Goal: Information Seeking & Learning: Learn about a topic

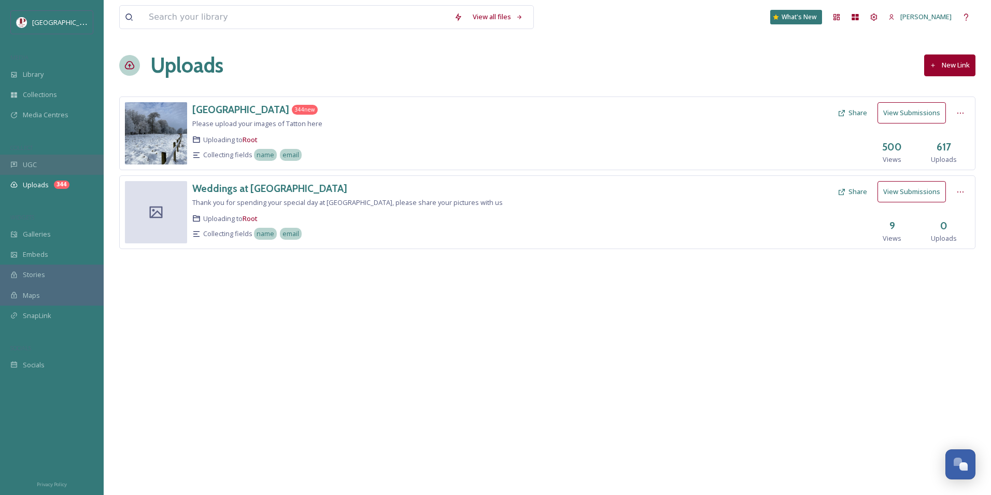
click at [31, 163] on span "UGC" at bounding box center [30, 165] width 14 height 10
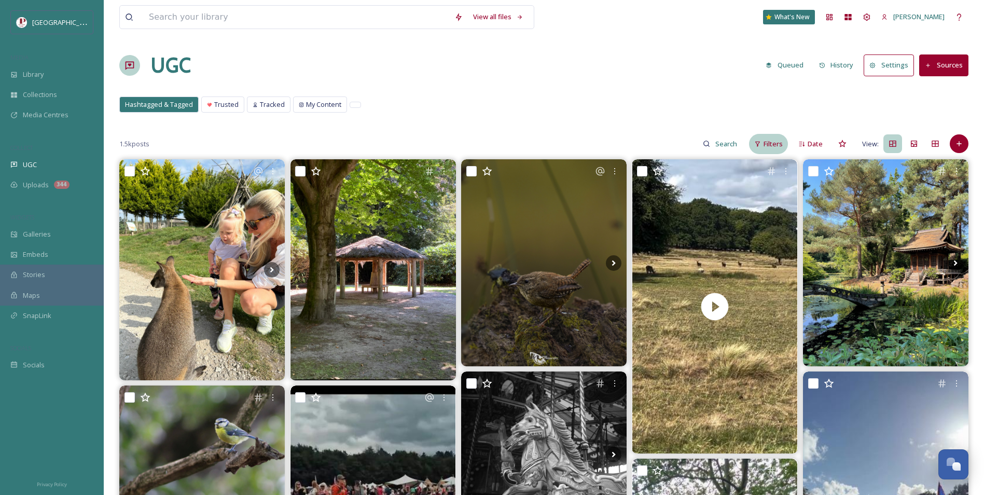
click at [754, 144] on div "Filters" at bounding box center [768, 144] width 39 height 20
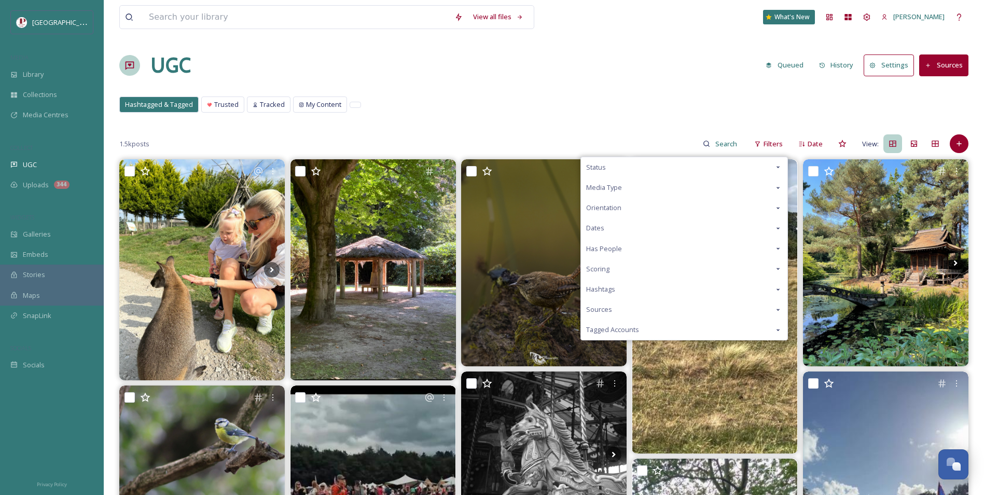
click at [616, 274] on div "Scoring" at bounding box center [684, 269] width 206 height 20
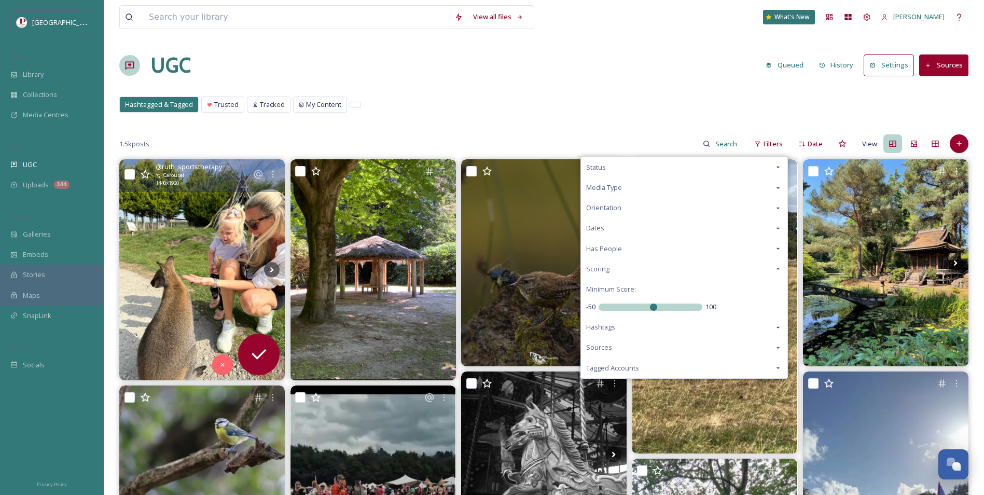
drag, startPoint x: 655, startPoint y: 311, endPoint x: 180, endPoint y: 298, distance: 475.1
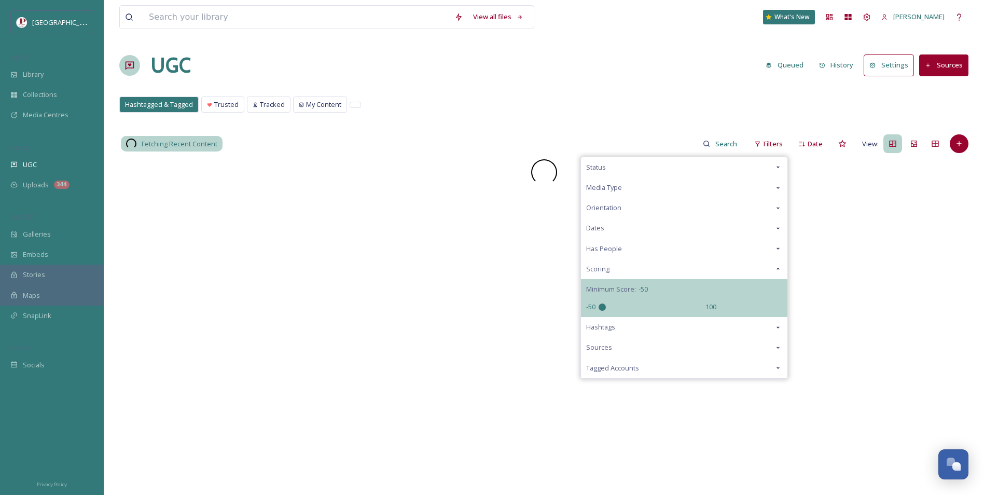
drag, startPoint x: 654, startPoint y: 307, endPoint x: 525, endPoint y: 204, distance: 166.0
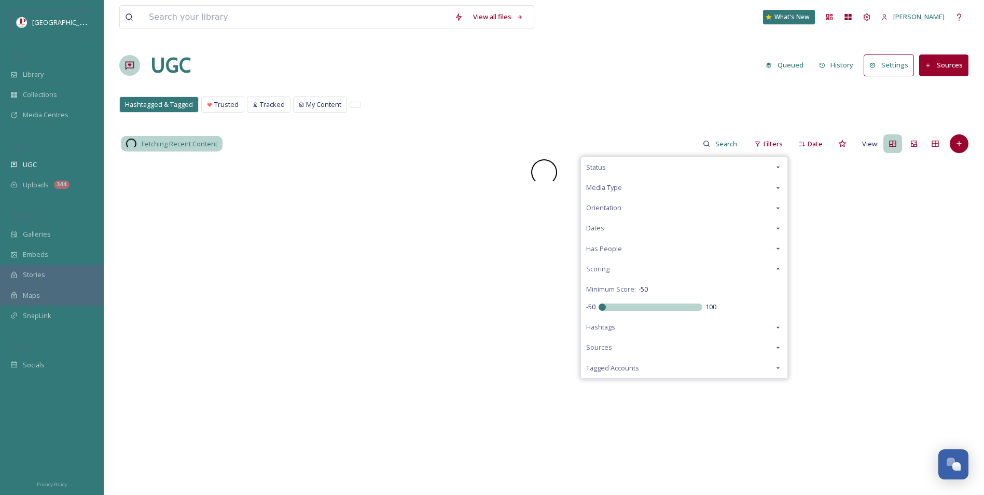
type input "-50"
click at [598, 311] on input "range" at bounding box center [650, 306] width 104 height 7
click at [506, 125] on div "View all files What's New Carys Cummins UGC Queued History Settings Sources Has…" at bounding box center [544, 327] width 880 height 654
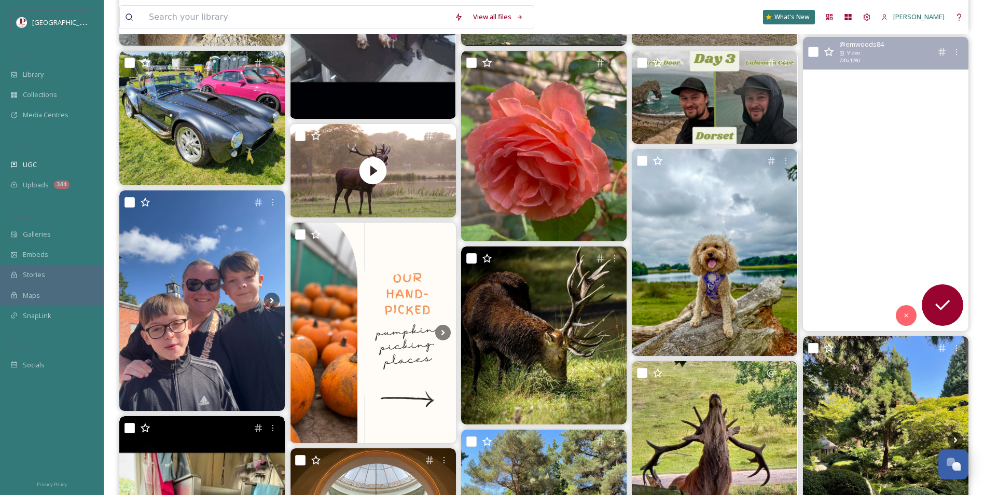
scroll to position [311, 0]
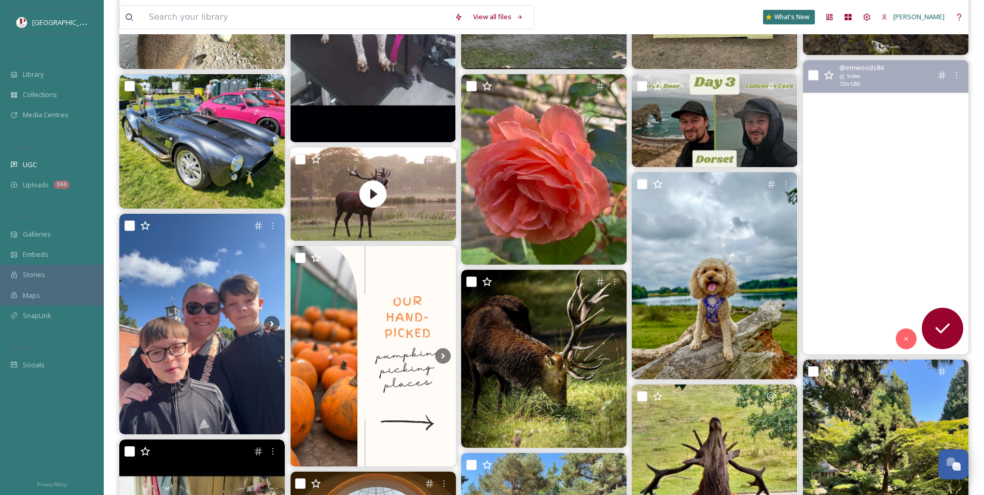
click at [889, 127] on video "Just 🩷 🦌 \a#wildlife #stag #deer #tattonpark #countryside" at bounding box center [885, 207] width 165 height 294
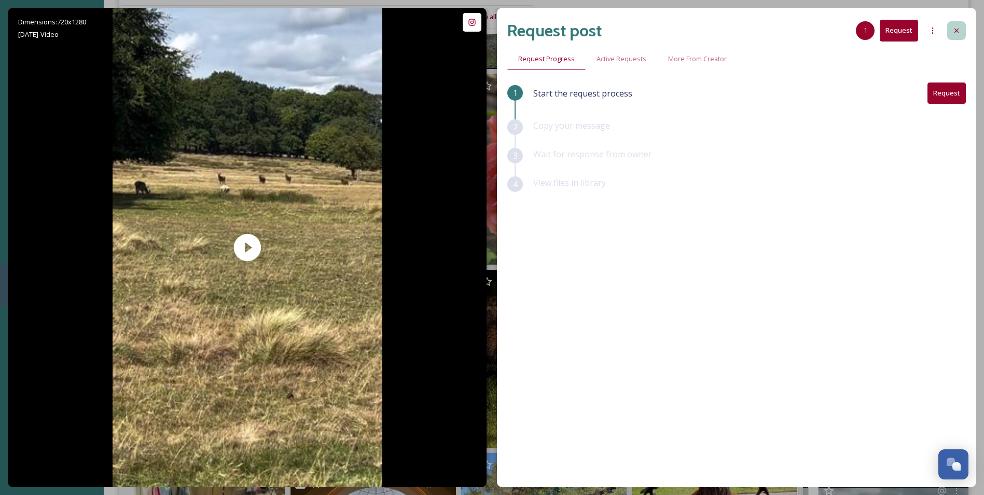
click at [951, 34] on div at bounding box center [956, 30] width 19 height 19
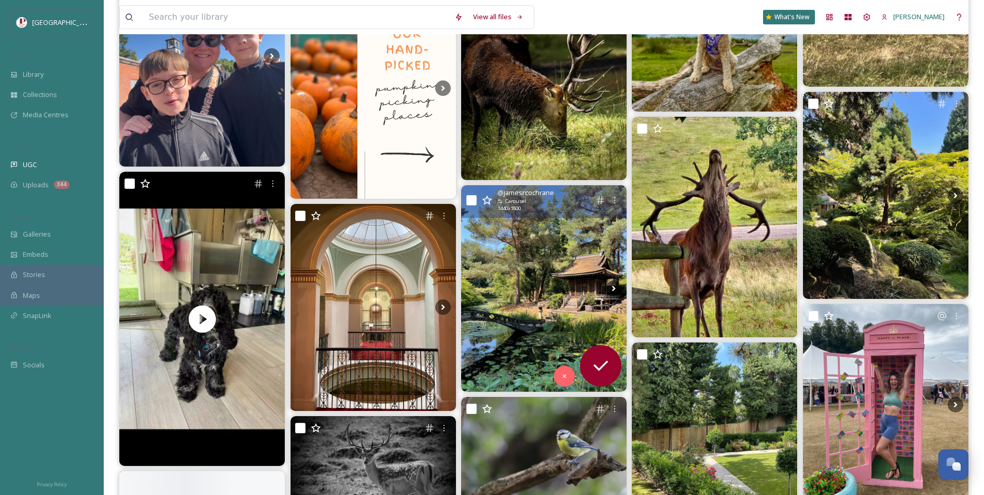
scroll to position [622, 0]
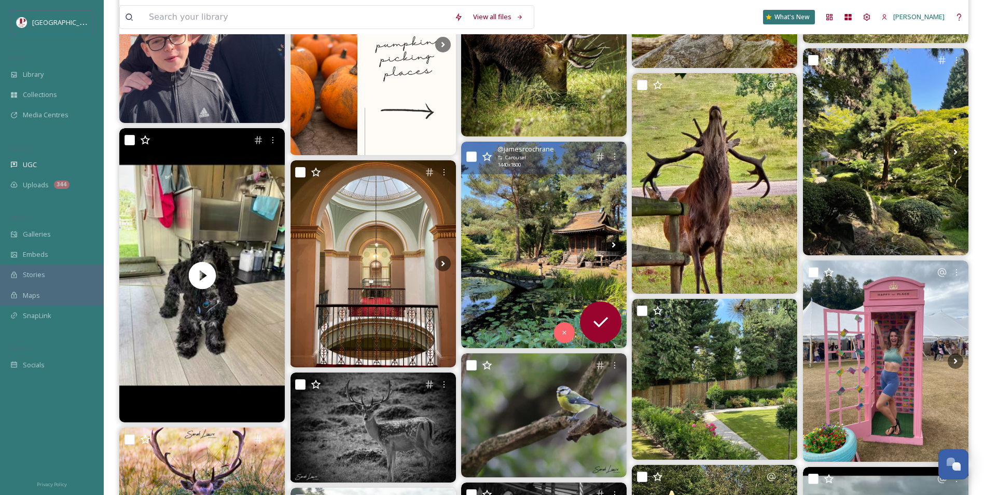
click at [586, 247] on img at bounding box center [543, 245] width 165 height 207
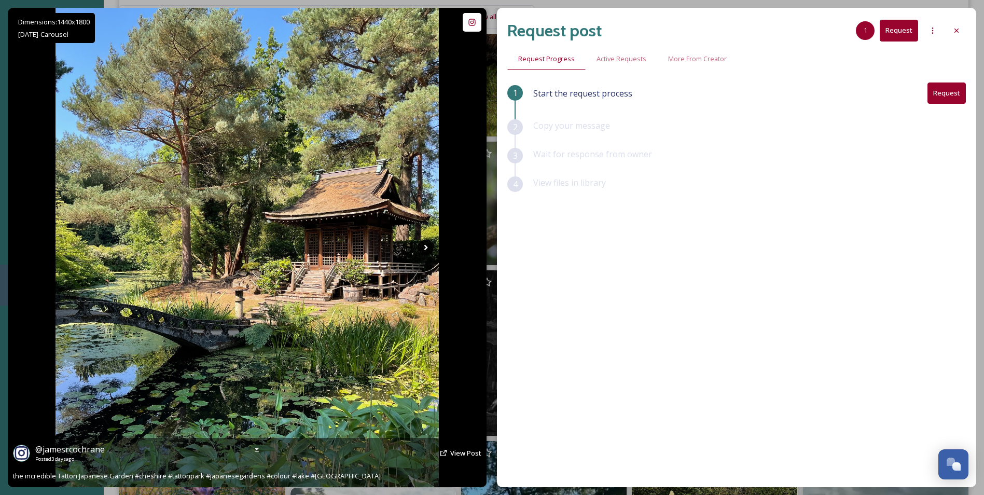
click at [428, 251] on icon at bounding box center [426, 248] width 16 height 16
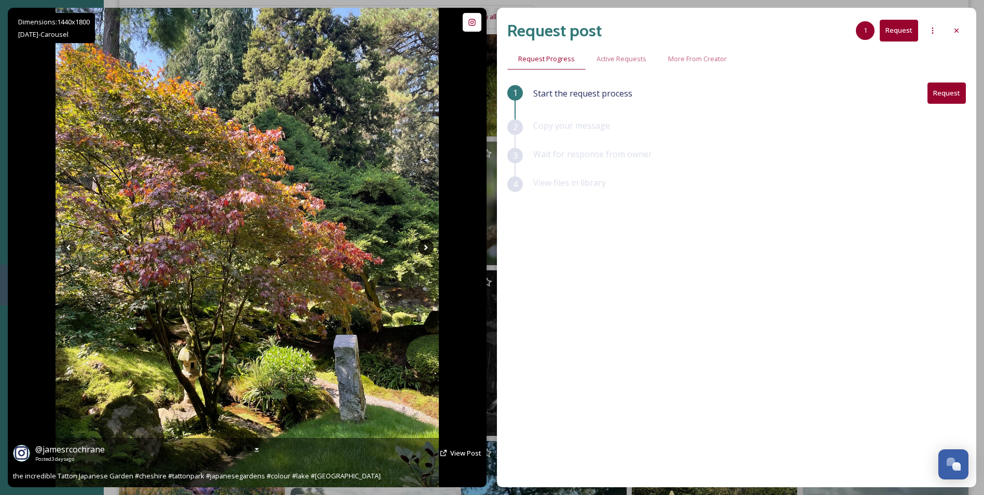
click at [428, 251] on icon at bounding box center [426, 248] width 16 height 16
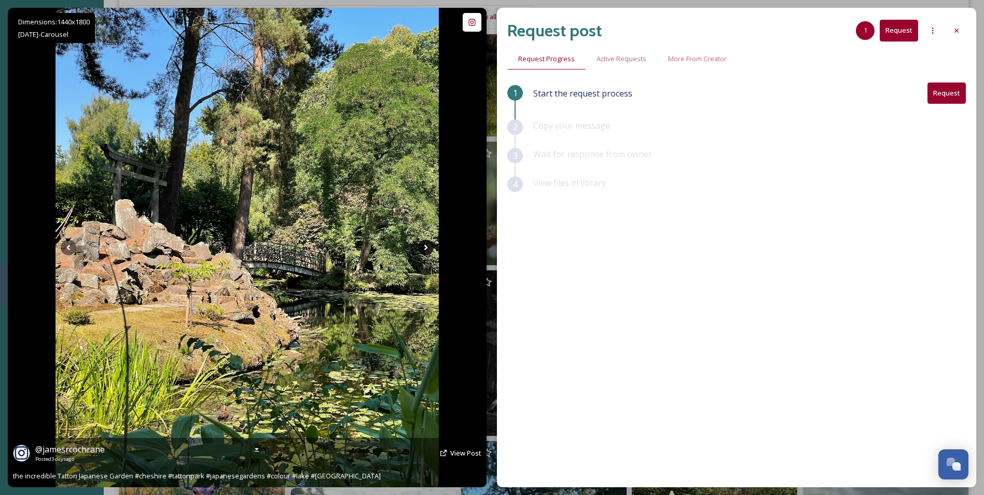
click at [428, 251] on icon at bounding box center [426, 248] width 16 height 16
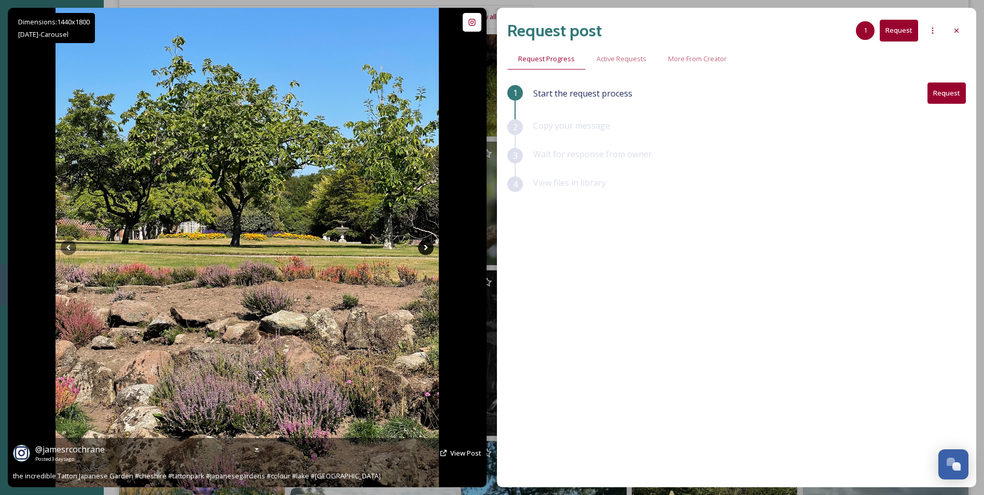
click at [428, 251] on icon at bounding box center [426, 248] width 16 height 16
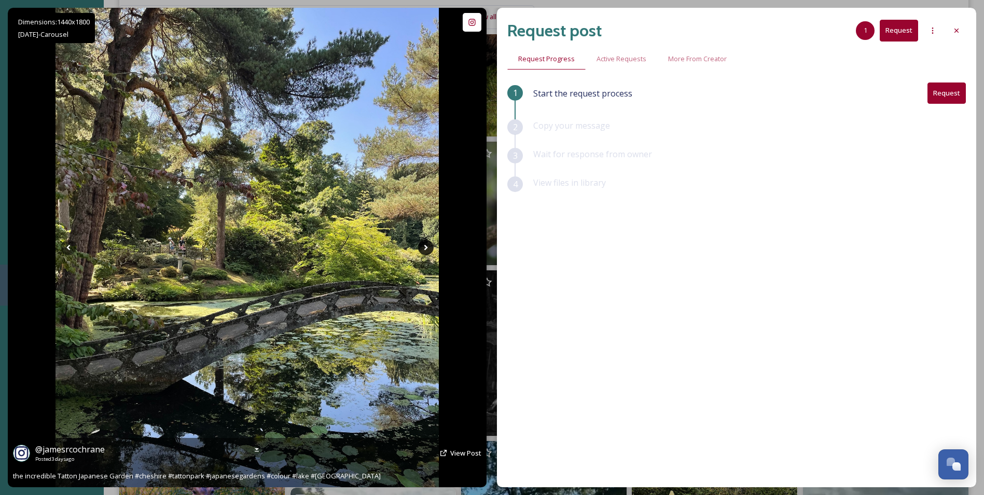
click at [428, 251] on icon at bounding box center [426, 248] width 16 height 16
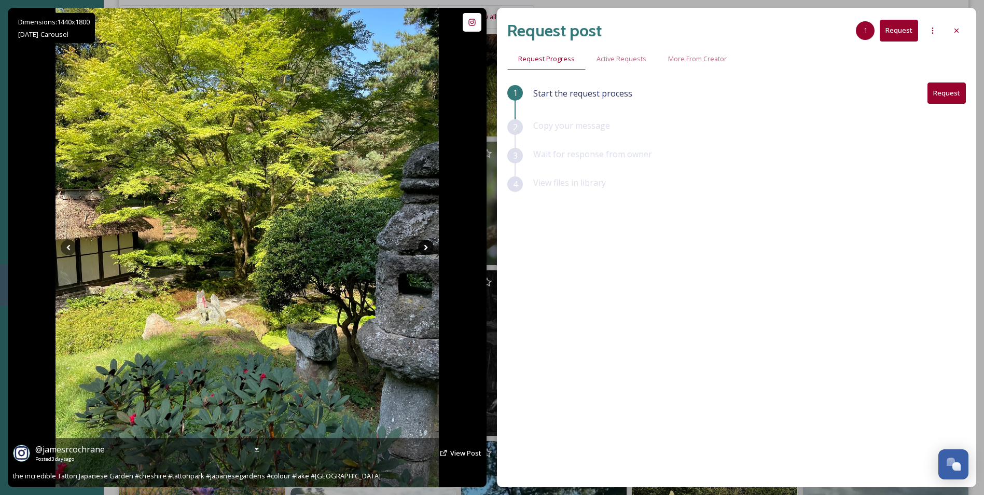
click at [428, 251] on icon at bounding box center [426, 248] width 16 height 16
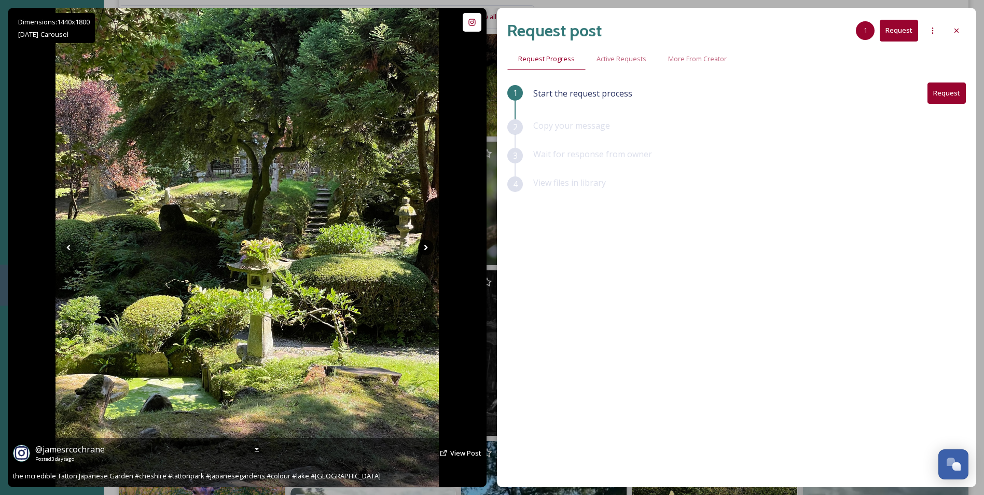
click at [428, 251] on icon at bounding box center [426, 248] width 16 height 16
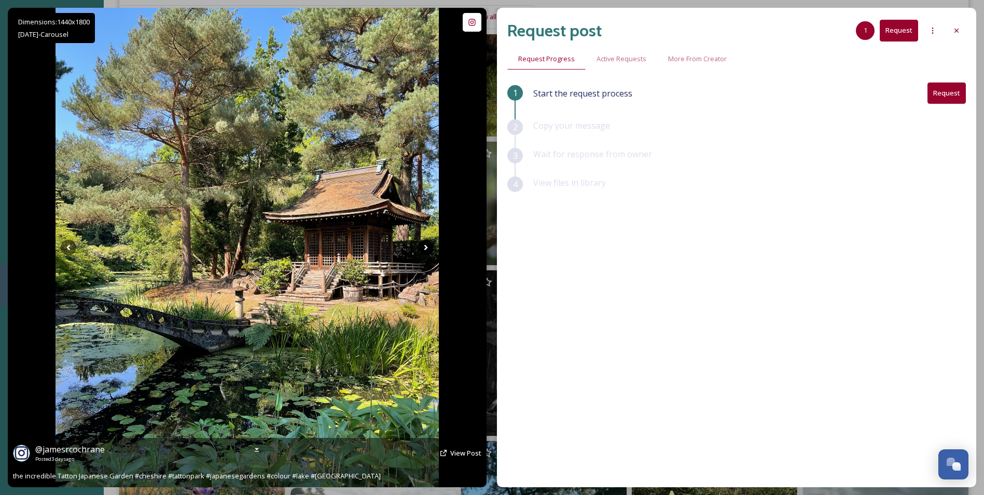
click at [428, 251] on icon at bounding box center [426, 248] width 16 height 16
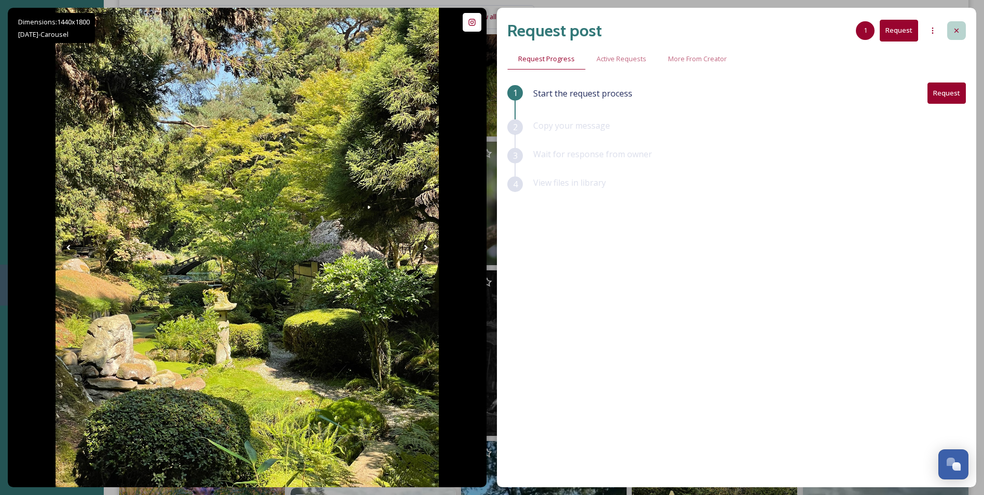
click at [955, 34] on icon at bounding box center [956, 30] width 8 height 8
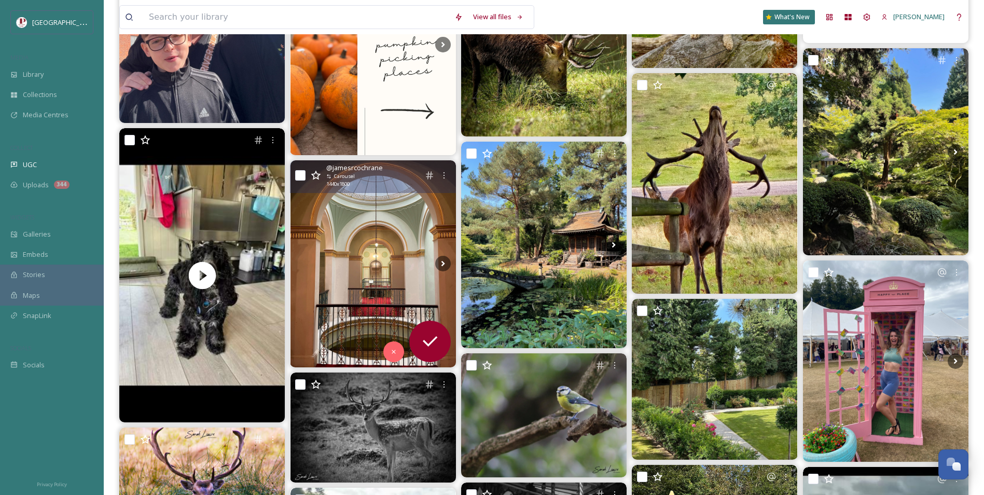
click at [404, 257] on img at bounding box center [372, 263] width 165 height 207
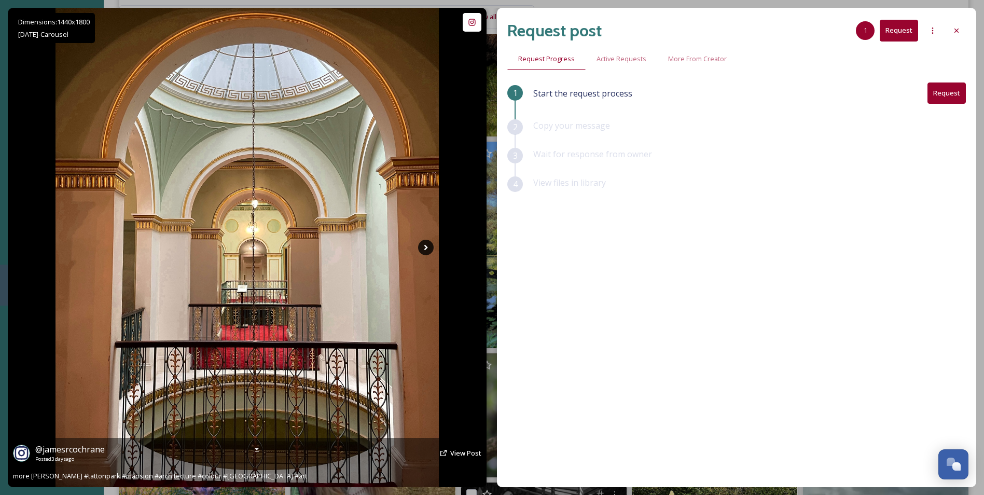
click at [427, 247] on icon at bounding box center [426, 248] width 4 height 6
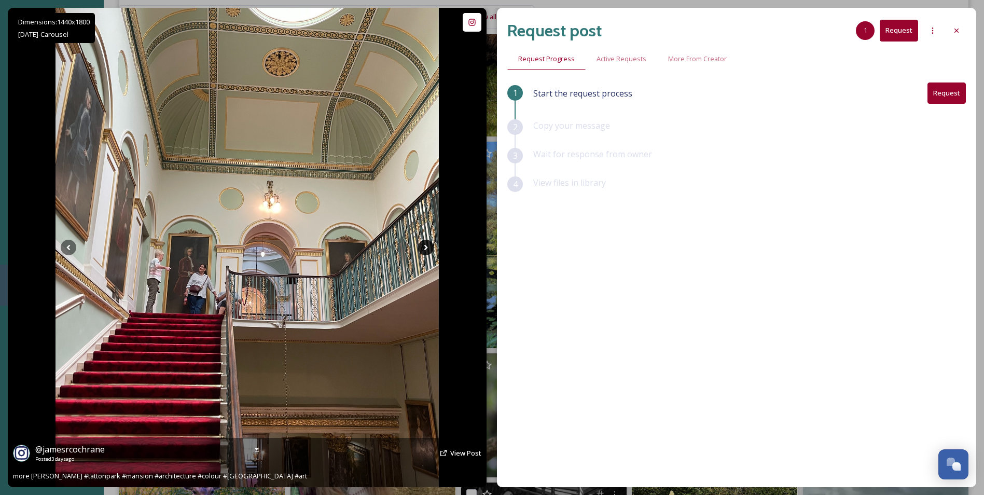
click at [427, 247] on icon at bounding box center [426, 248] width 4 height 6
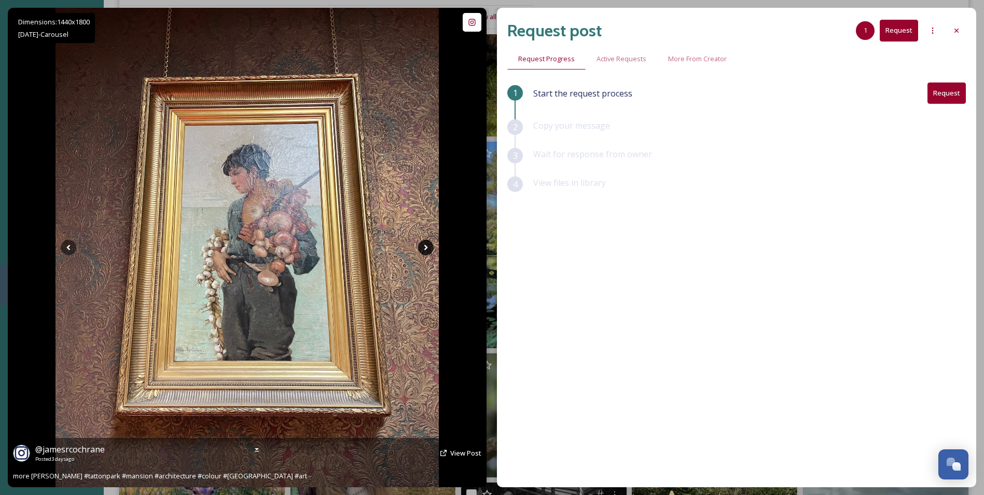
click at [430, 251] on icon at bounding box center [426, 248] width 16 height 16
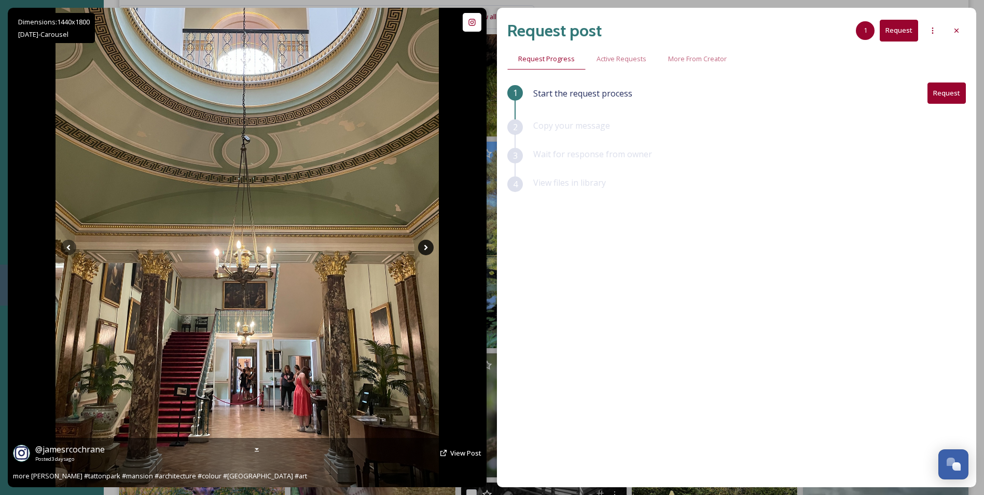
click at [430, 251] on icon at bounding box center [426, 248] width 16 height 16
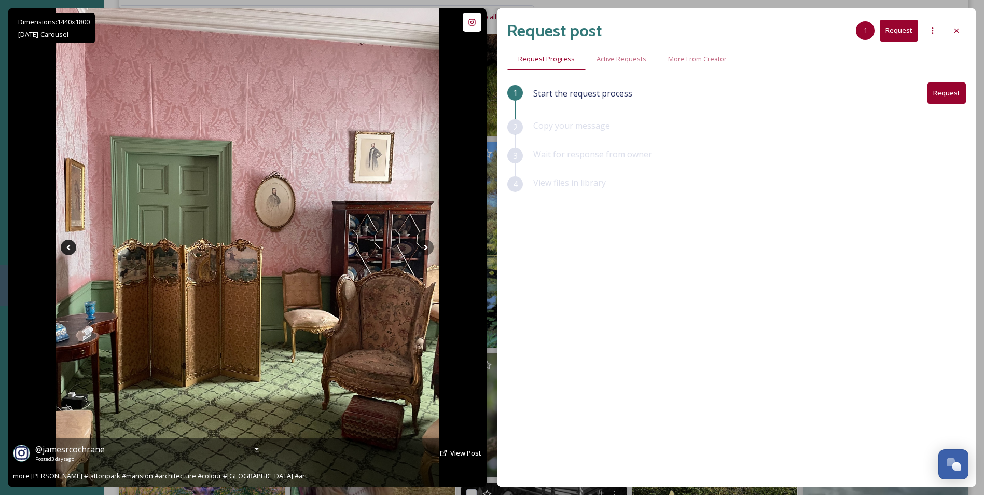
click at [66, 253] on icon at bounding box center [69, 248] width 16 height 16
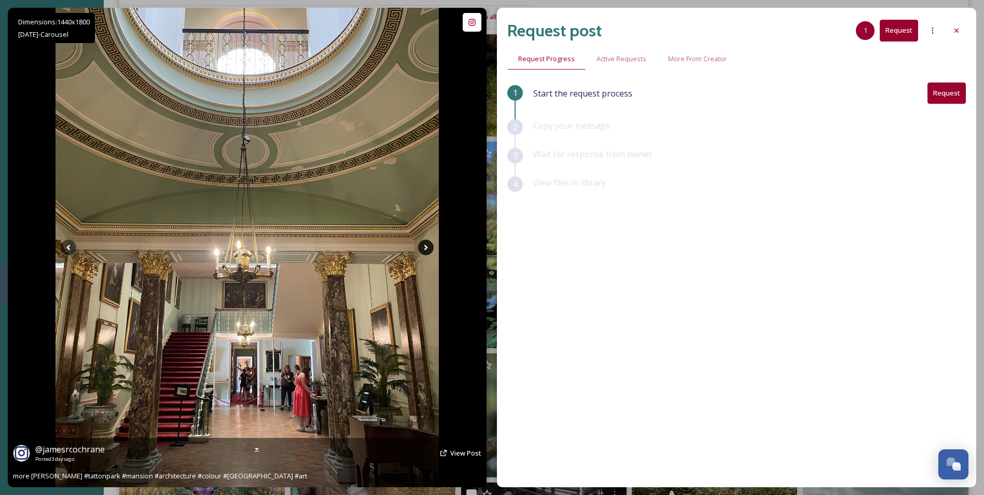
click at [428, 247] on icon at bounding box center [426, 248] width 16 height 16
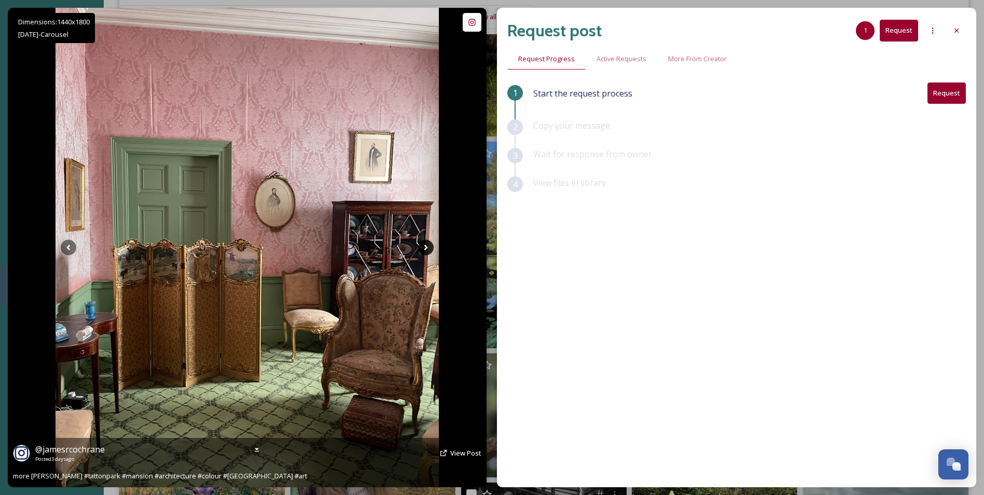
click at [428, 247] on icon at bounding box center [426, 248] width 16 height 16
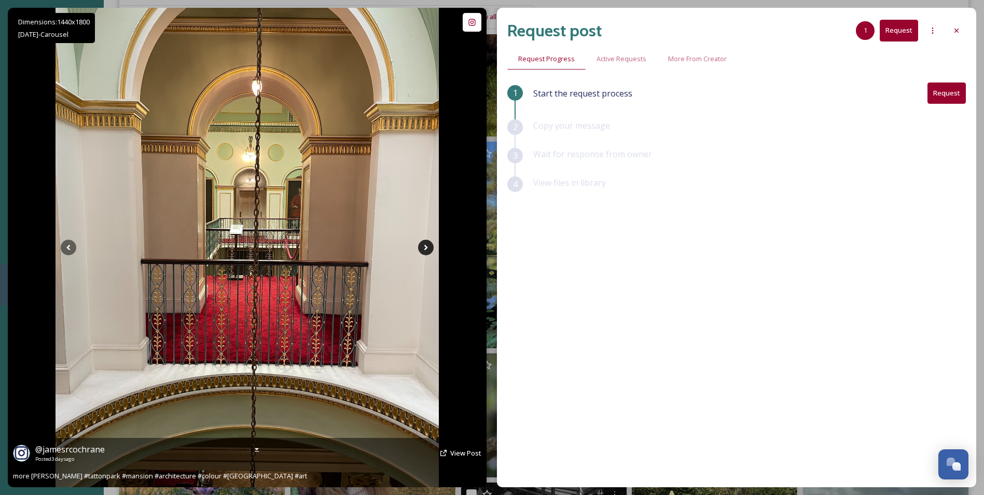
click at [428, 247] on icon at bounding box center [426, 248] width 16 height 16
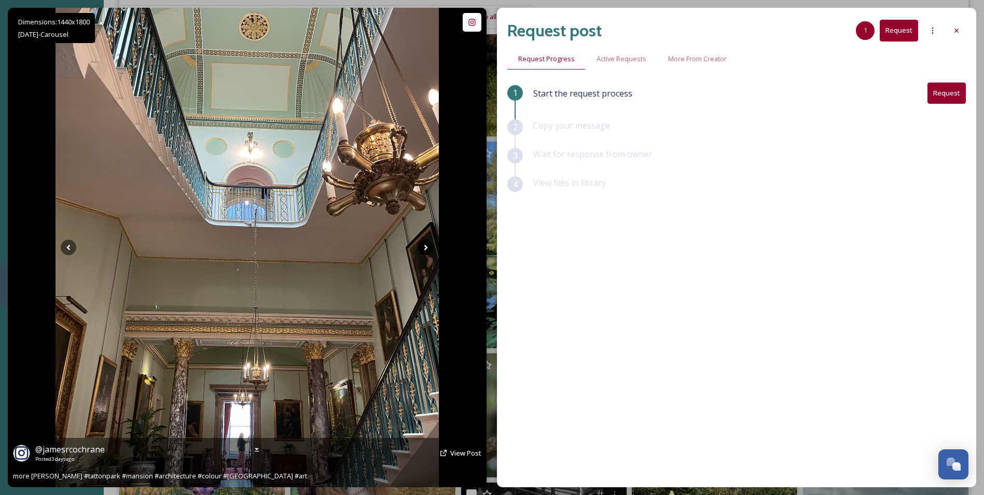
click at [428, 247] on icon at bounding box center [426, 248] width 16 height 16
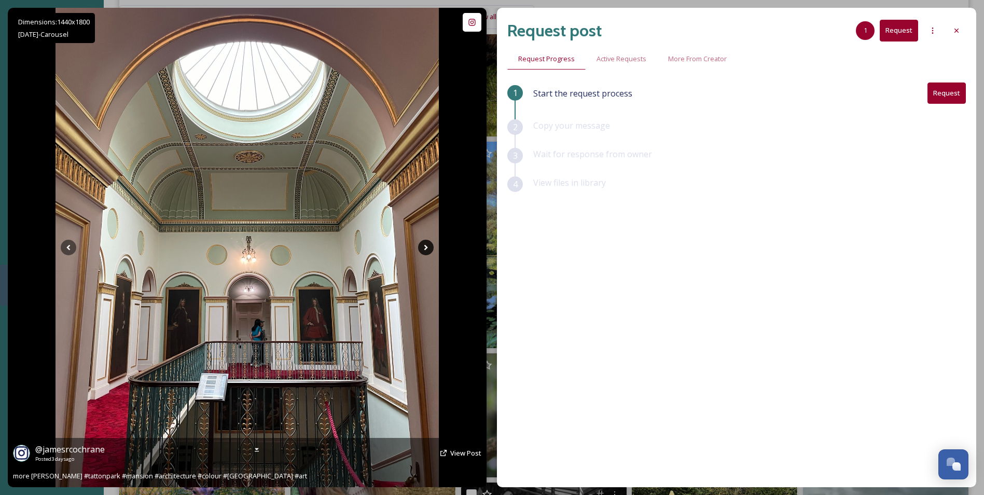
click at [428, 247] on icon at bounding box center [426, 248] width 16 height 16
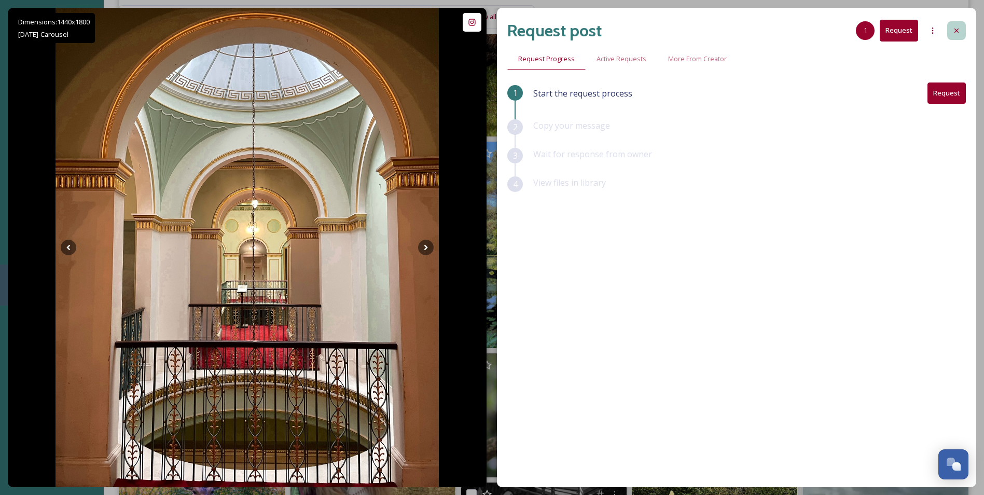
click at [952, 30] on icon at bounding box center [956, 30] width 8 height 8
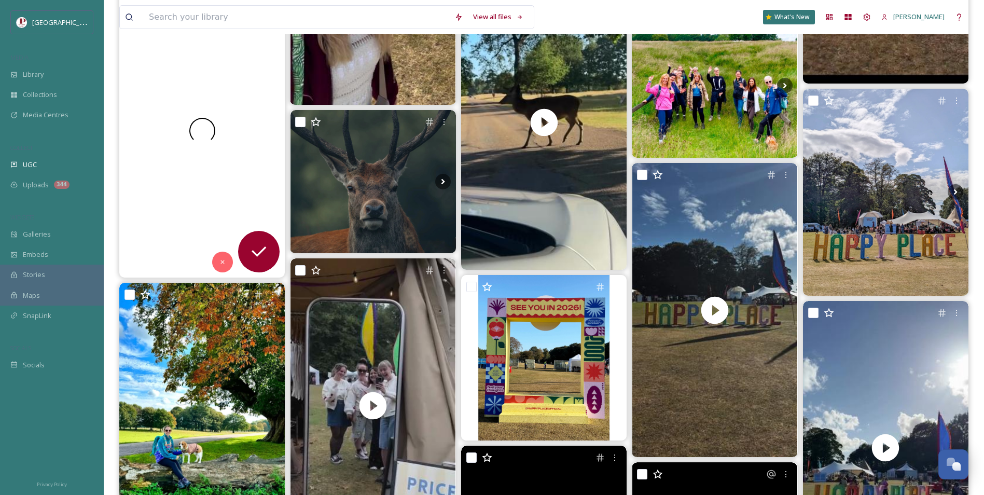
scroll to position [1296, 0]
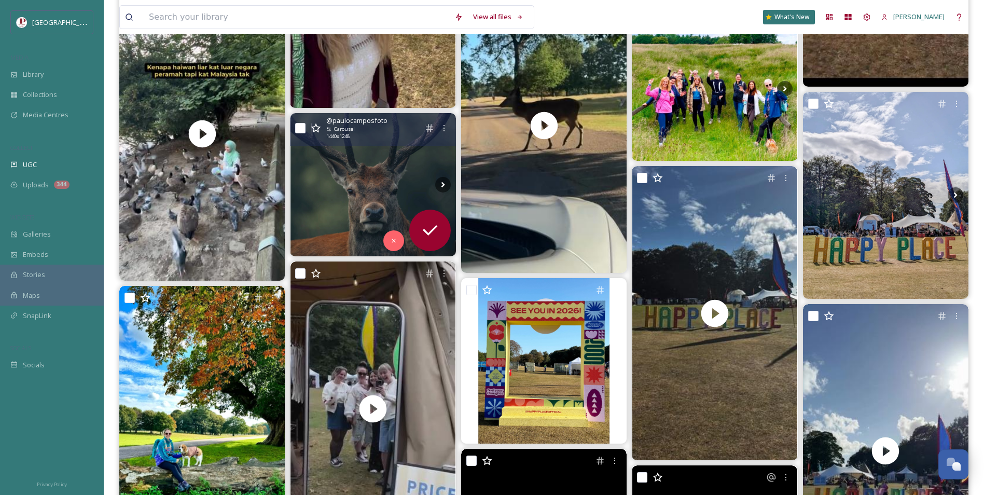
click at [370, 210] on img at bounding box center [372, 184] width 165 height 143
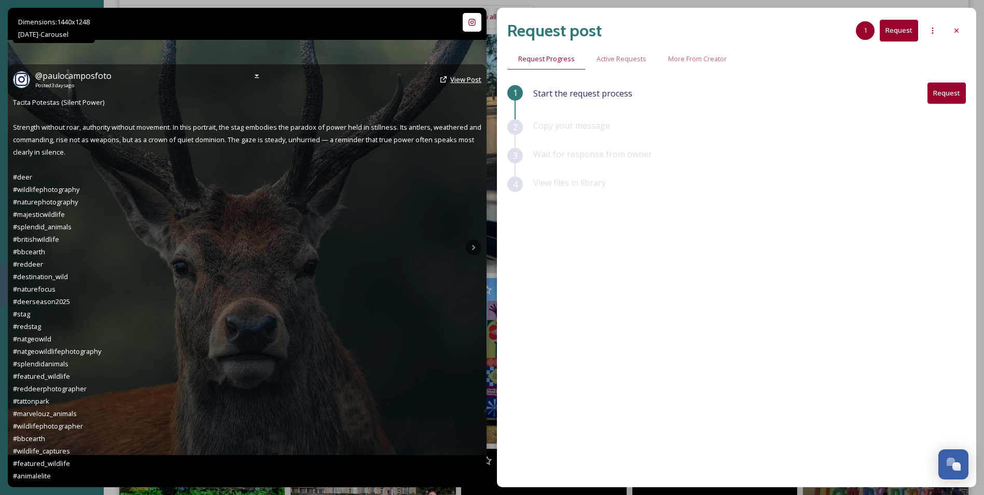
click at [458, 80] on span "View Post" at bounding box center [465, 79] width 31 height 9
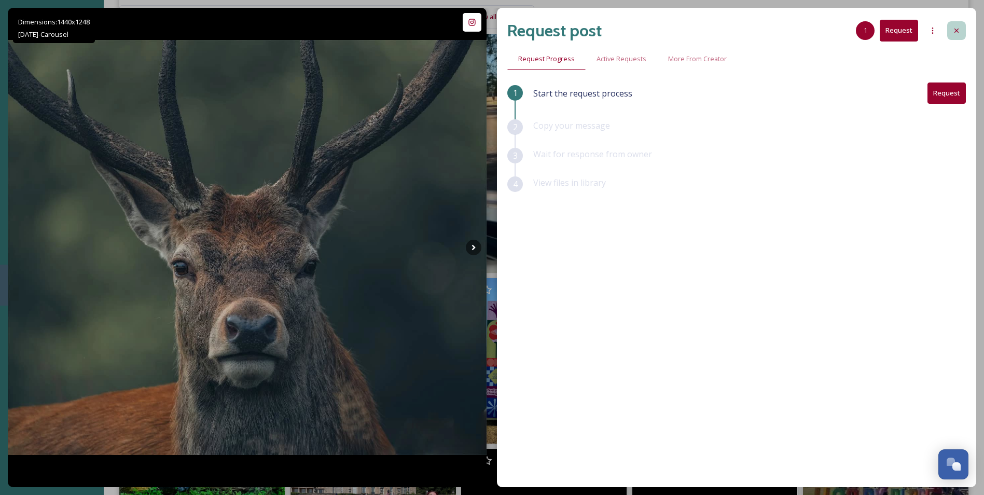
click at [961, 25] on div at bounding box center [956, 30] width 19 height 19
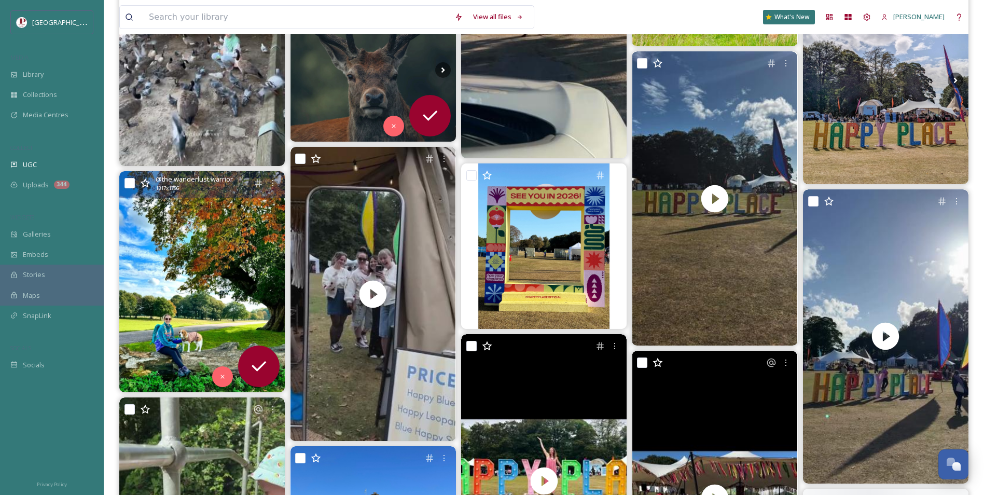
scroll to position [1555, 0]
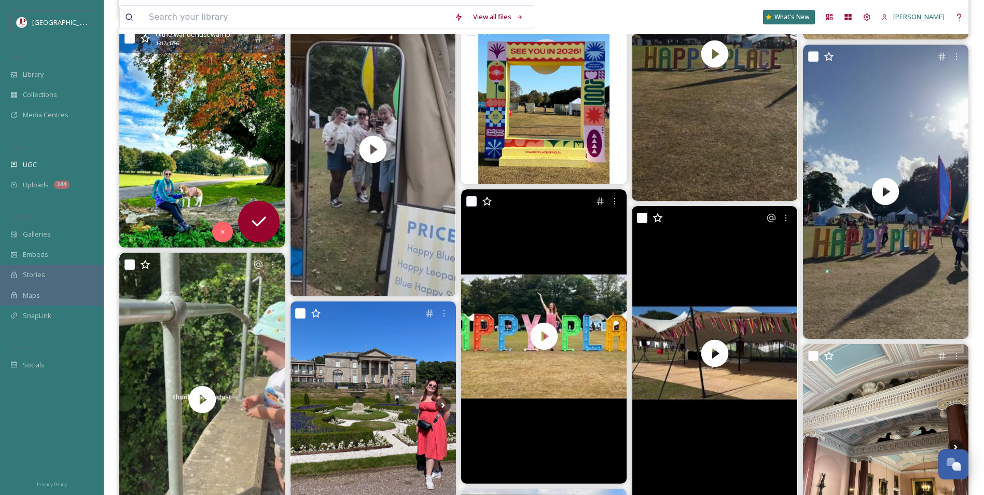
click at [186, 156] on img at bounding box center [201, 136] width 165 height 220
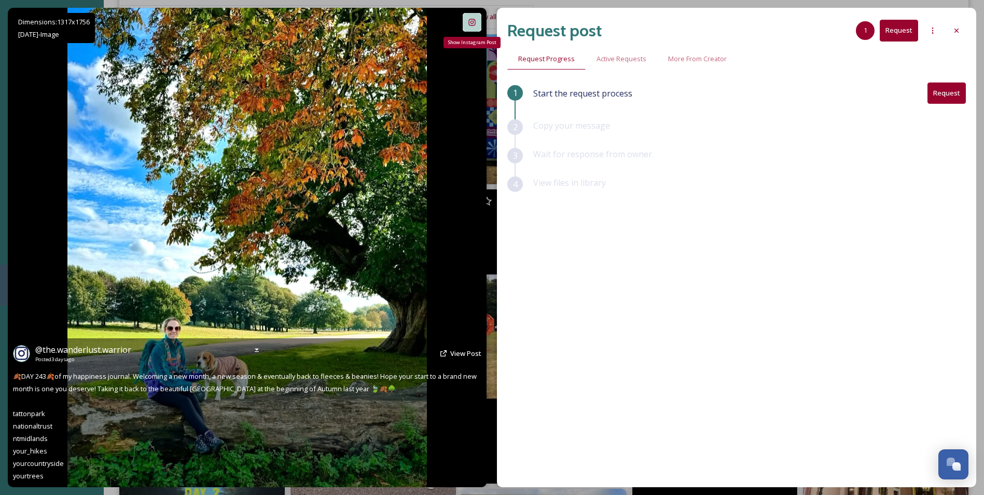
click at [475, 21] on icon at bounding box center [472, 22] width 7 height 7
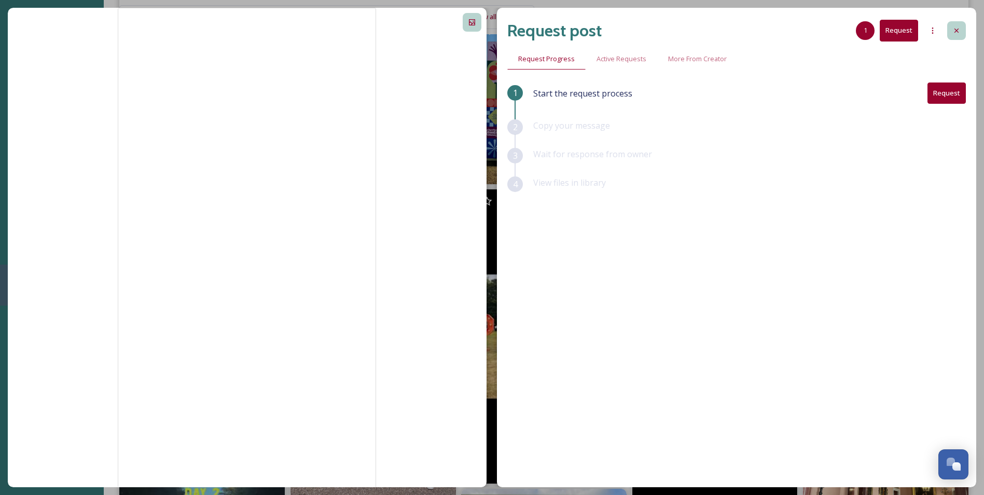
click at [951, 32] on div at bounding box center [956, 30] width 19 height 19
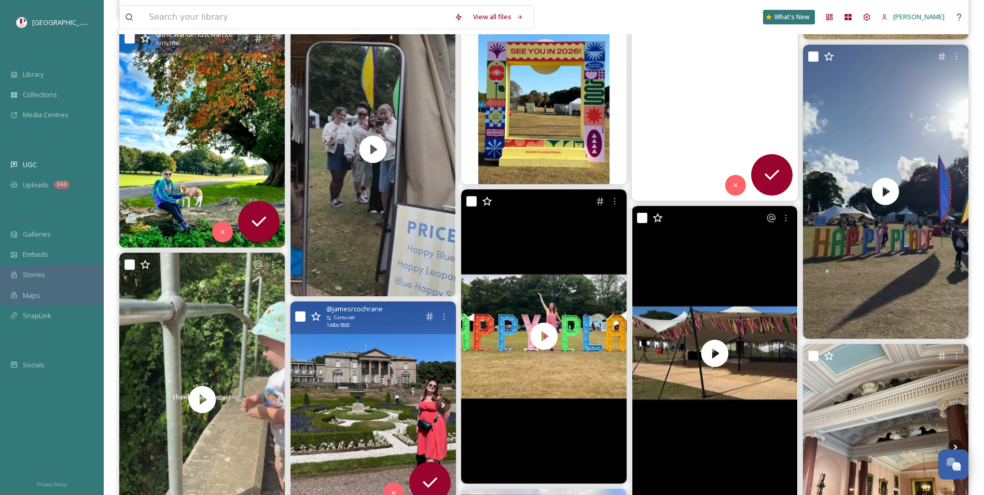
scroll to position [1711, 0]
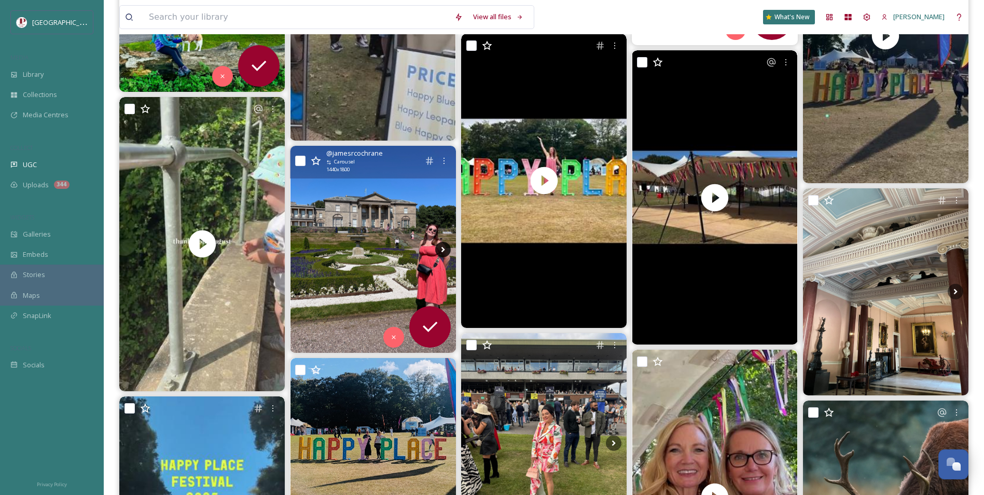
click at [437, 246] on icon at bounding box center [443, 250] width 16 height 16
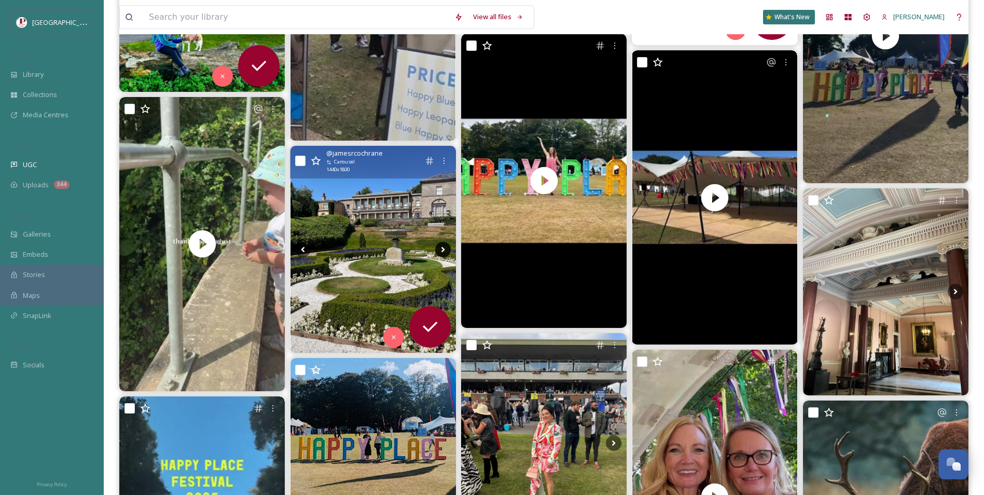
click at [437, 246] on icon at bounding box center [443, 250] width 16 height 16
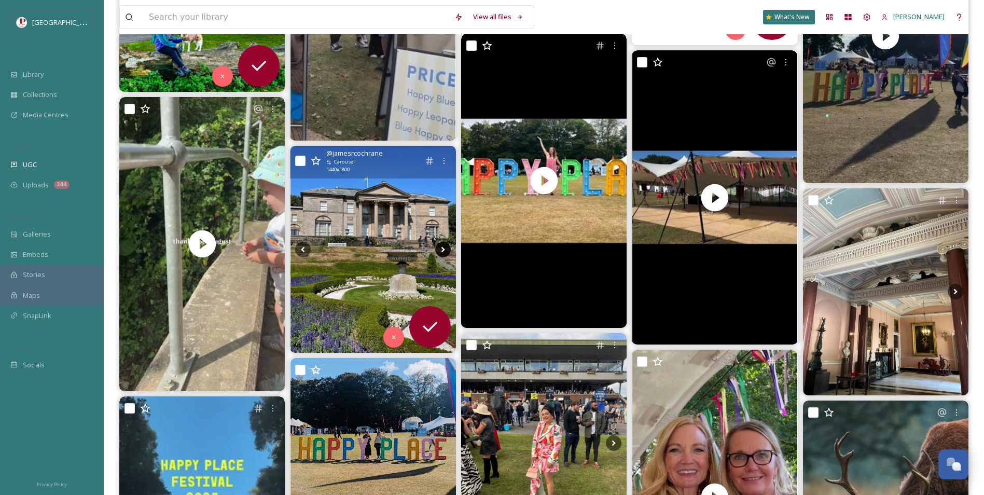
click at [437, 246] on icon at bounding box center [443, 250] width 16 height 16
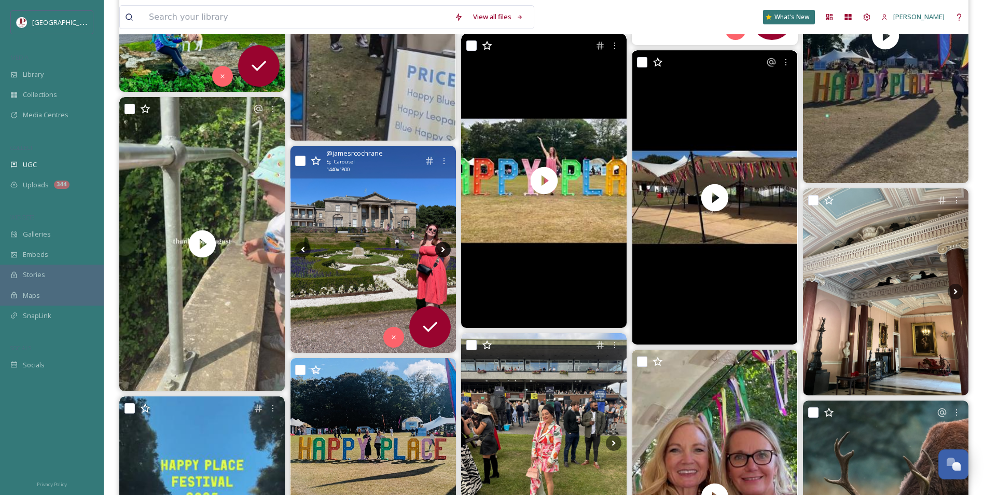
click at [437, 246] on icon at bounding box center [443, 250] width 16 height 16
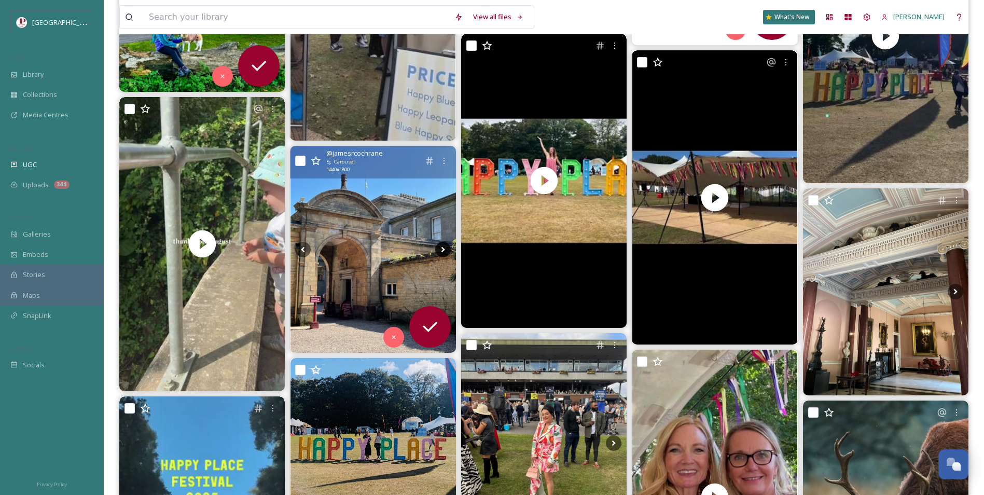
click at [437, 246] on icon at bounding box center [443, 250] width 16 height 16
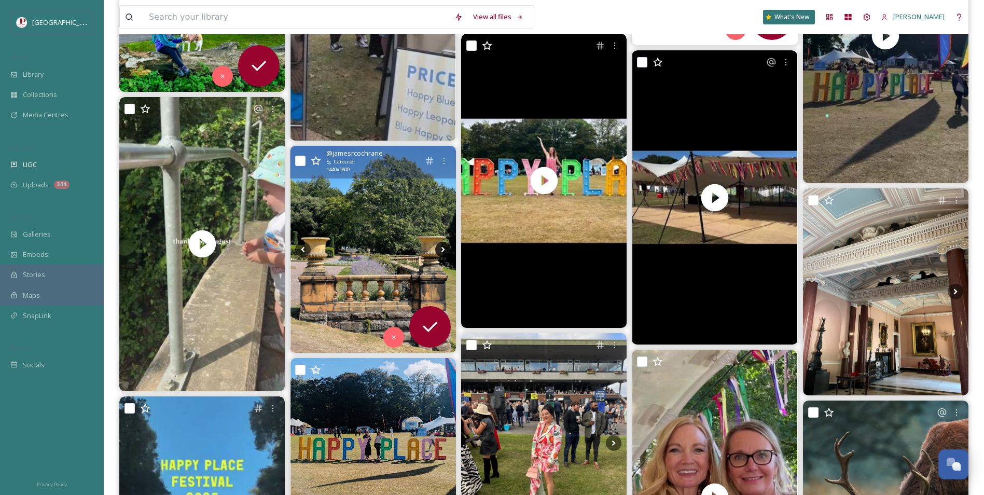
click at [437, 246] on icon at bounding box center [443, 250] width 16 height 16
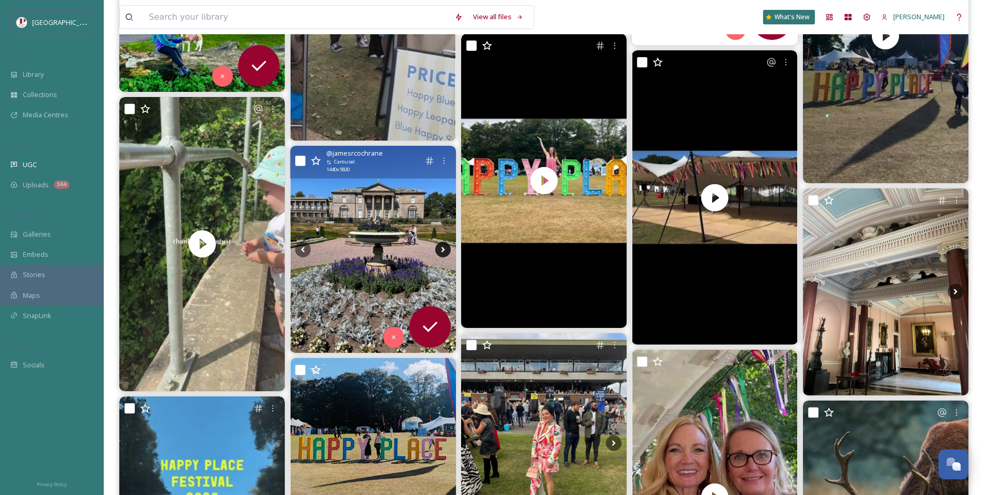
click at [437, 246] on icon at bounding box center [443, 250] width 16 height 16
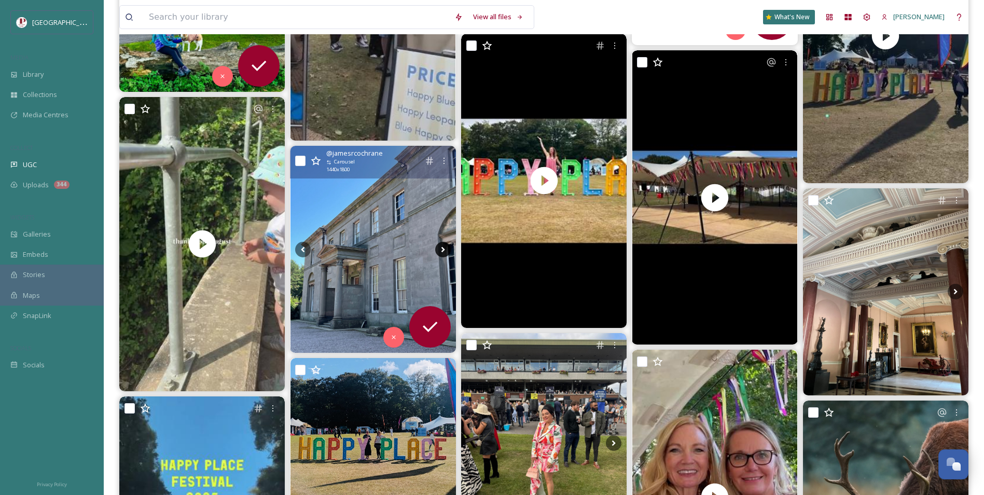
click at [437, 246] on icon at bounding box center [443, 250] width 16 height 16
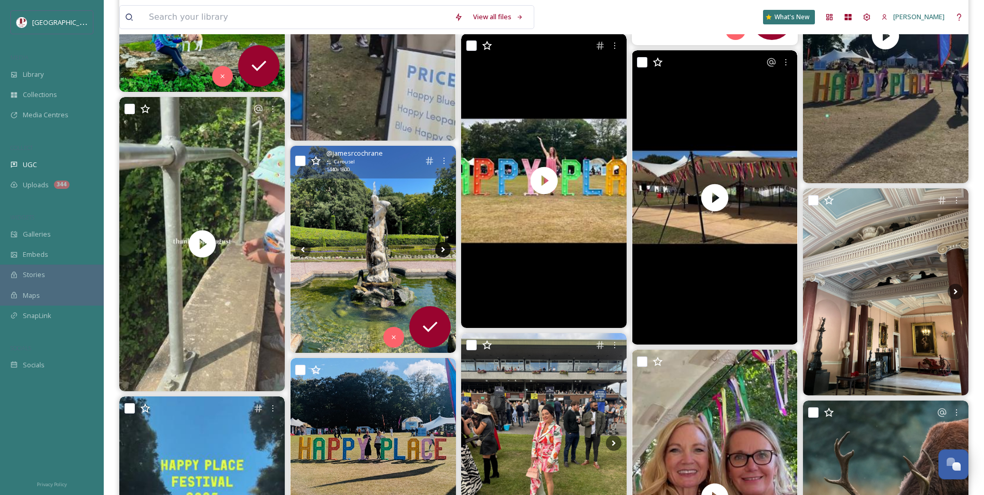
click at [441, 247] on icon at bounding box center [443, 249] width 4 height 6
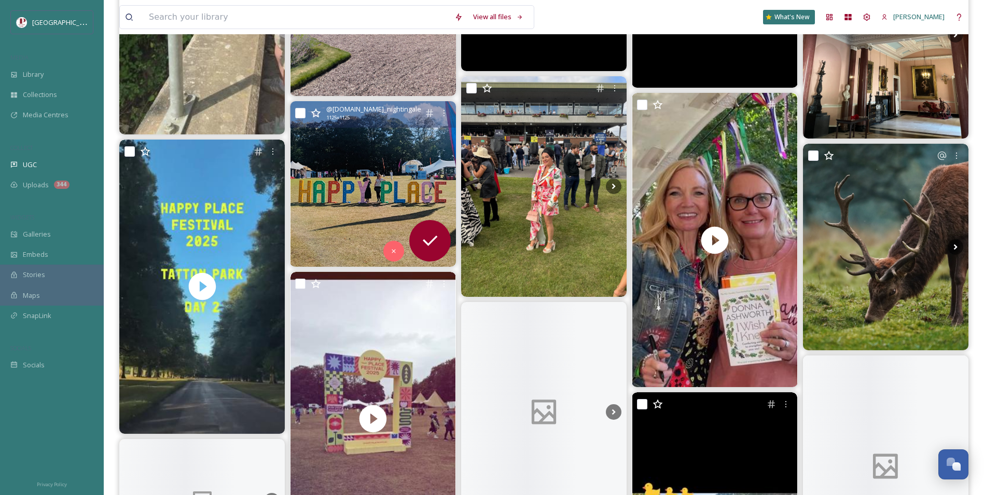
scroll to position [1970, 0]
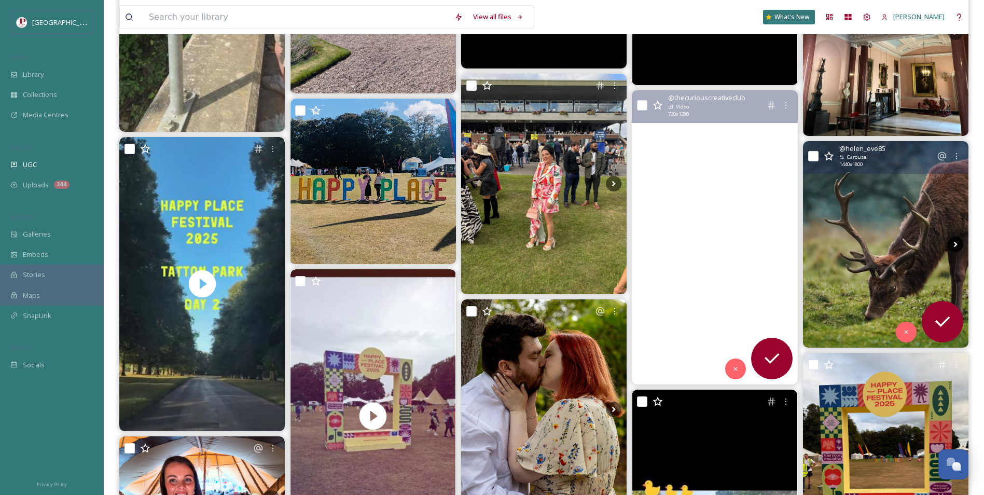
click at [954, 248] on icon at bounding box center [955, 244] width 16 height 16
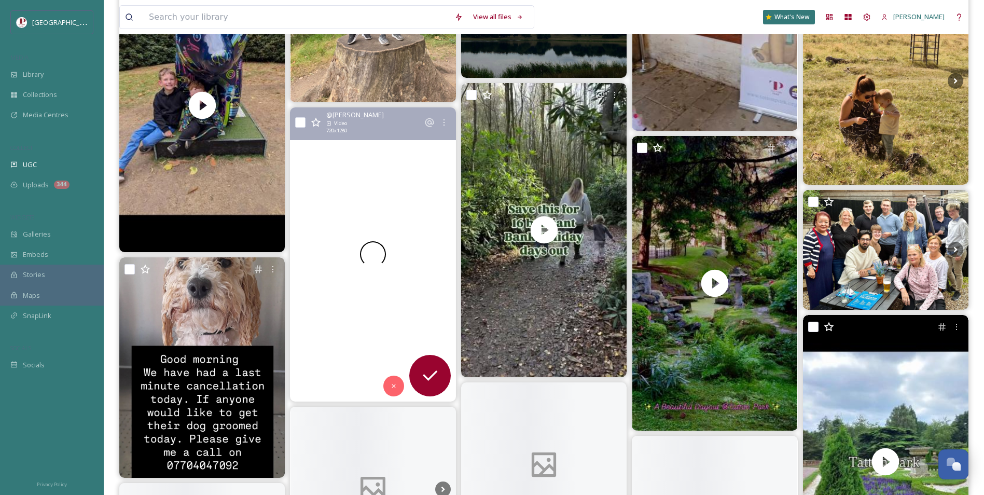
scroll to position [6325, 0]
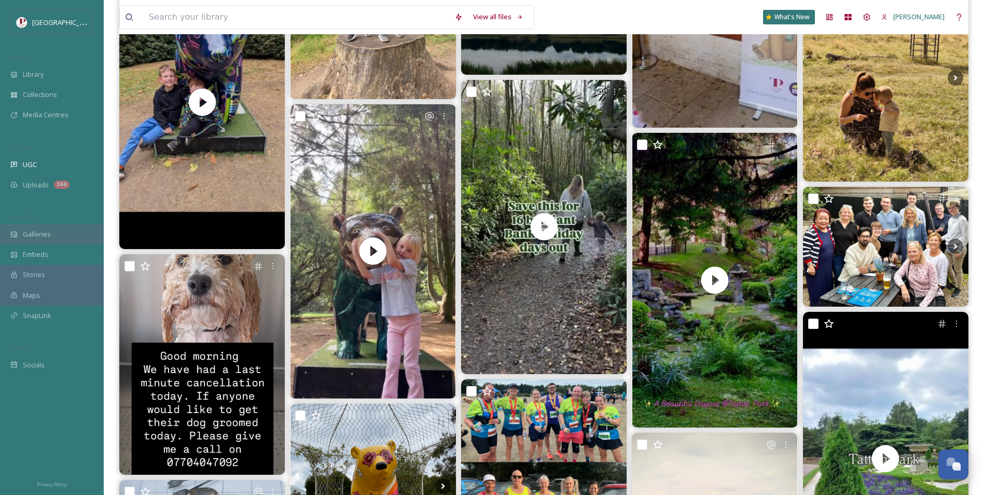
click at [34, 226] on div "Galleries" at bounding box center [52, 234] width 104 height 20
